Goal: Information Seeking & Learning: Learn about a topic

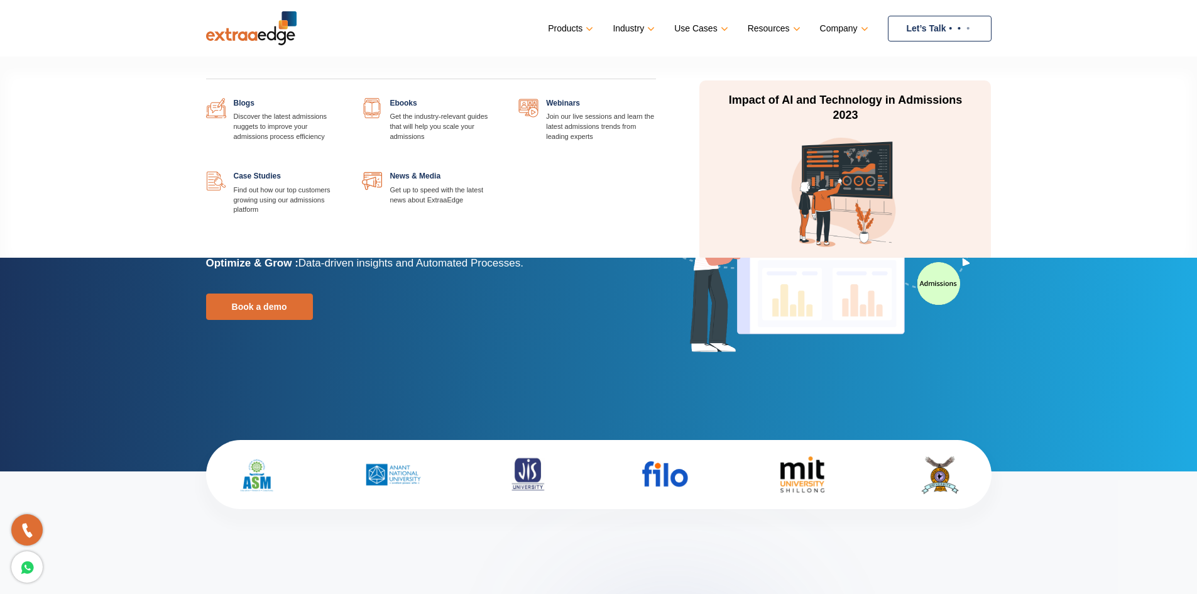
click at [343, 171] on link at bounding box center [343, 171] width 0 height 0
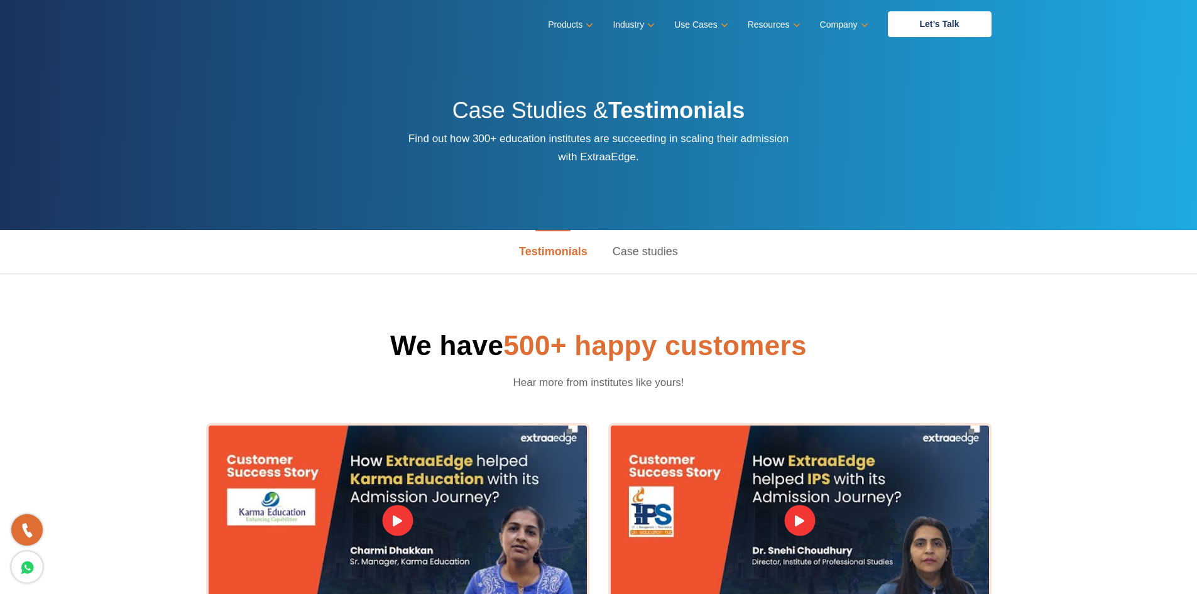
click at [645, 251] on link "Case studies" at bounding box center [645, 251] width 90 height 43
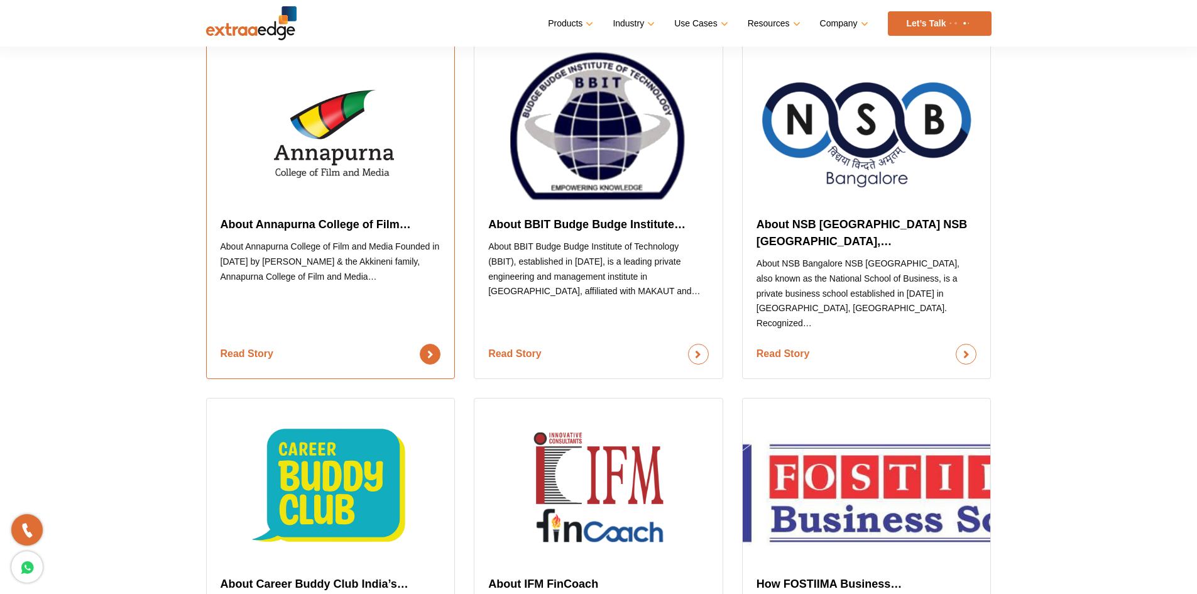
scroll to position [377, 0]
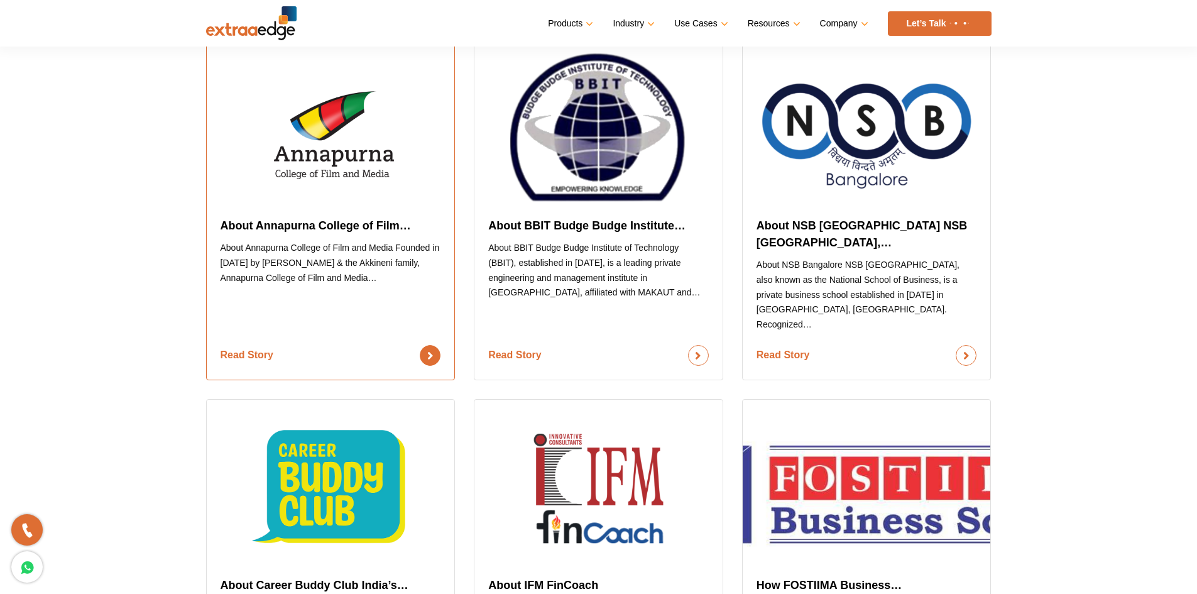
click at [438, 345] on link "Read Story" at bounding box center [331, 355] width 221 height 21
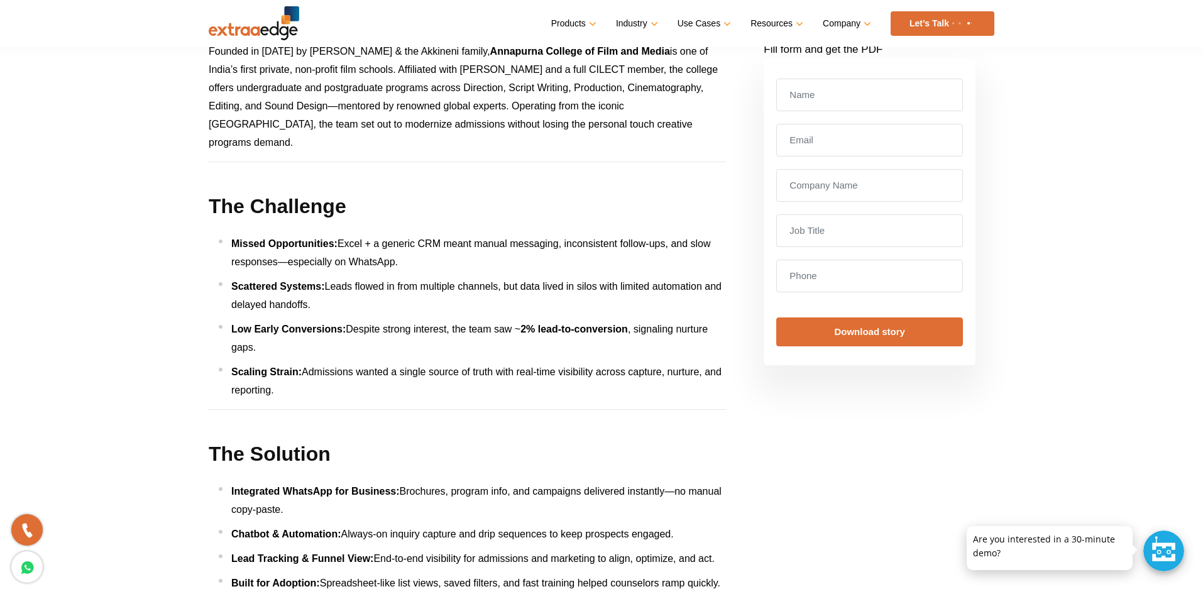
scroll to position [63, 0]
